Goal: Task Accomplishment & Management: Complete application form

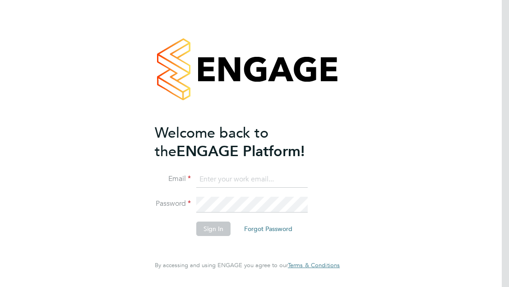
click at [232, 176] on input at bounding box center [251, 179] width 111 height 16
type input "nicole.nyamwiza@law.ac.uk"
drag, startPoint x: 299, startPoint y: 180, endPoint x: 174, endPoint y: 135, distance: 132.9
click at [166, 136] on ng-template "Welcome back to the ENGAGE Platform! Email nicole.nyamwiza@law.ac.uk Password S…" at bounding box center [243, 184] width 176 height 121
type input "nicolenyamwiza@gmail.com"
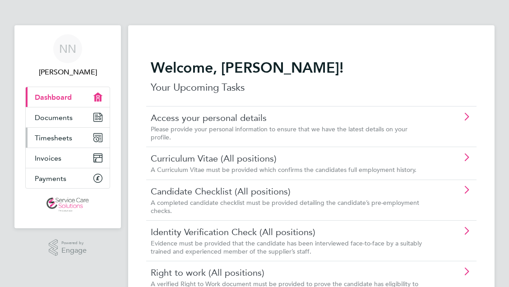
click at [41, 140] on span "Timesheets" at bounding box center [53, 137] width 37 height 9
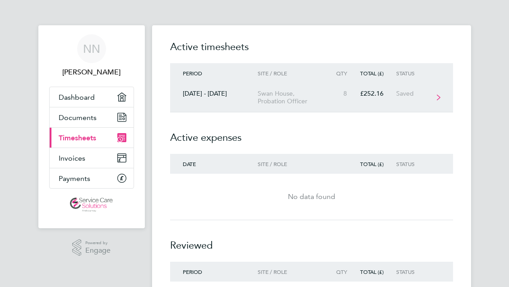
click at [271, 95] on div "Swan House, Probation Officer" at bounding box center [293, 97] width 73 height 15
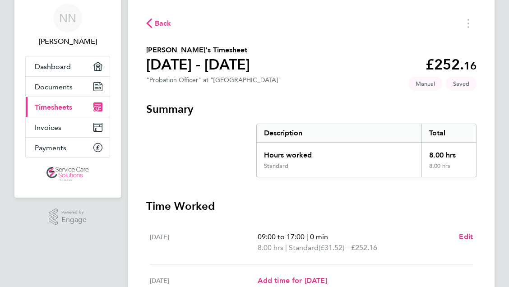
scroll to position [45, 0]
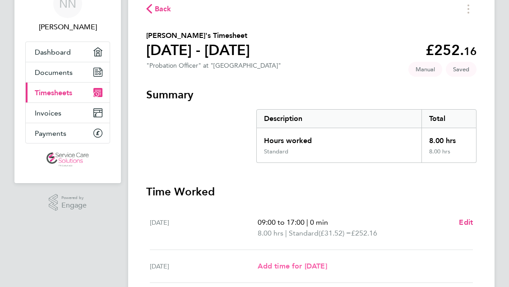
click at [311, 261] on link "Add time for [DATE]" at bounding box center [291, 266] width 69 height 11
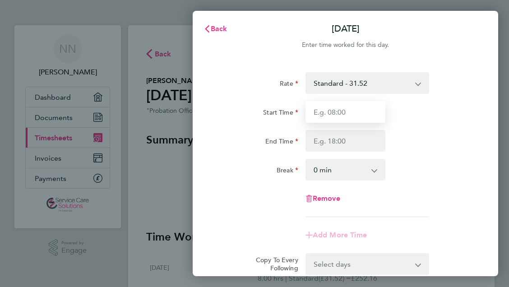
click at [321, 112] on input "Start Time" at bounding box center [345, 112] width 80 height 22
type input "09:00"
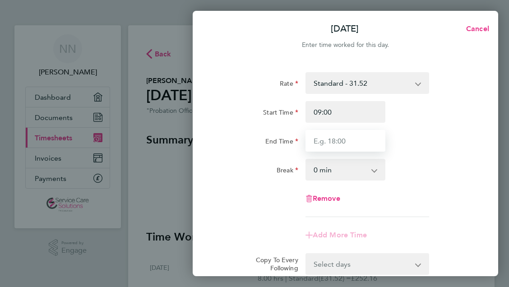
click at [326, 141] on input "End Time" at bounding box center [345, 141] width 80 height 22
type input "19:00"
click at [460, 171] on div "Break 0 min 15 min 30 min 45 min 60 min 75 min 90 min" at bounding box center [345, 170] width 262 height 22
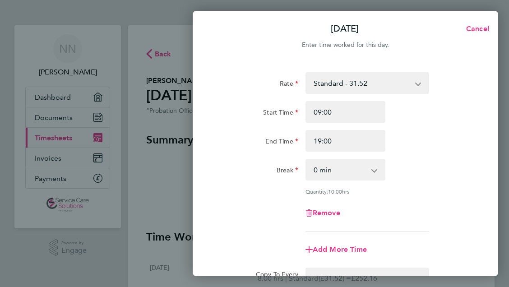
scroll to position [120, 0]
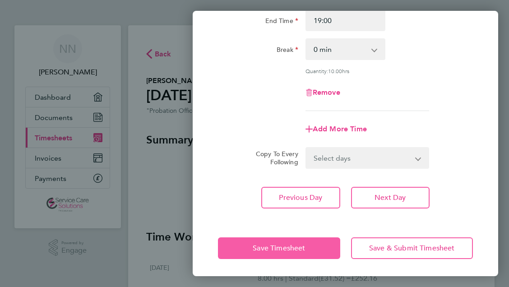
drag, startPoint x: 249, startPoint y: 241, endPoint x: 282, endPoint y: 83, distance: 162.2
click at [282, 83] on div "[DATE] Cancel Enter time worked for this day. Rate Standard - 31.52 Start Time …" at bounding box center [345, 143] width 305 height 265
click at [244, 252] on button "Save Timesheet" at bounding box center [279, 248] width 122 height 22
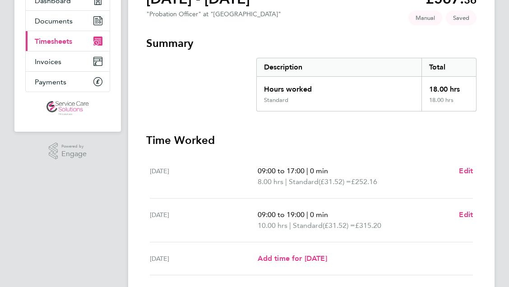
scroll to position [69, 0]
